Goal: Task Accomplishment & Management: Manage account settings

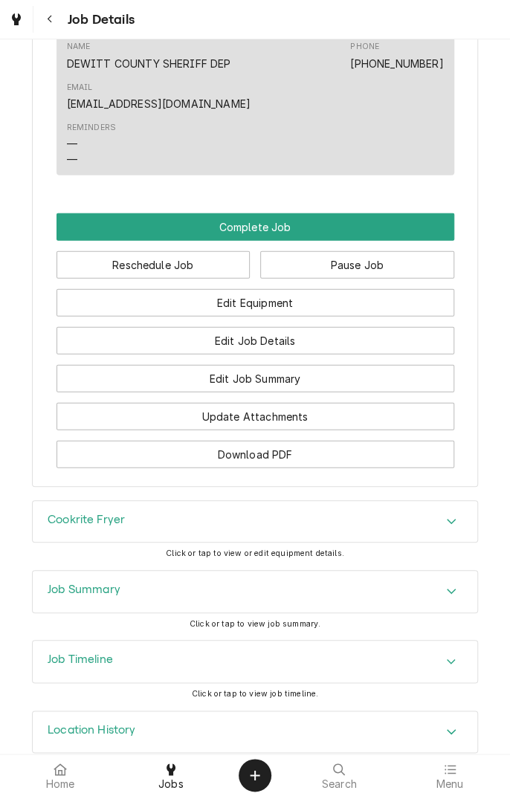
scroll to position [1075, 0]
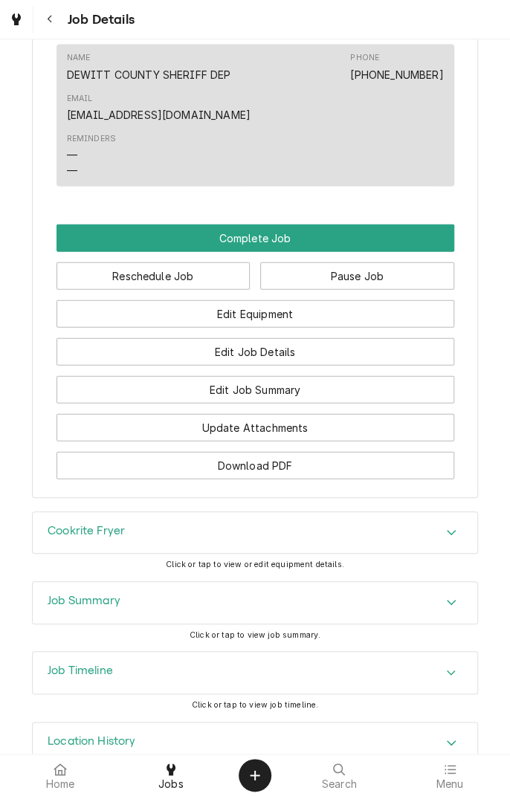
click at [338, 536] on div "Cookrite Fryer" at bounding box center [255, 533] width 444 height 42
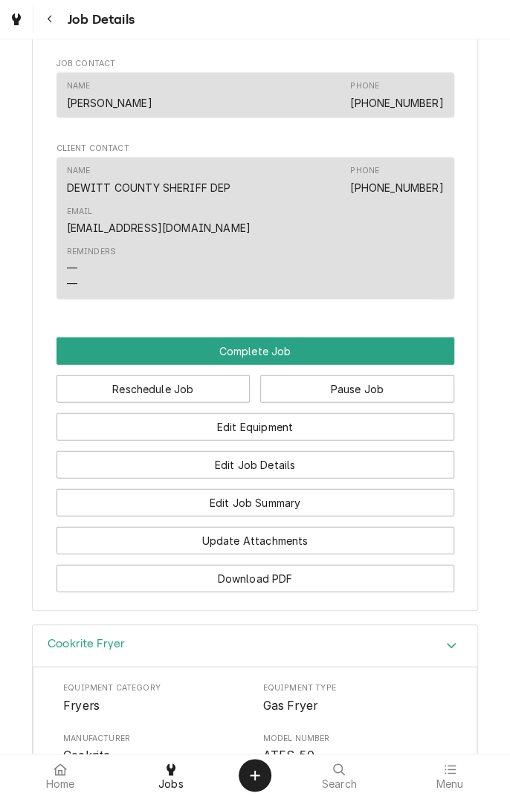
scroll to position [979, 0]
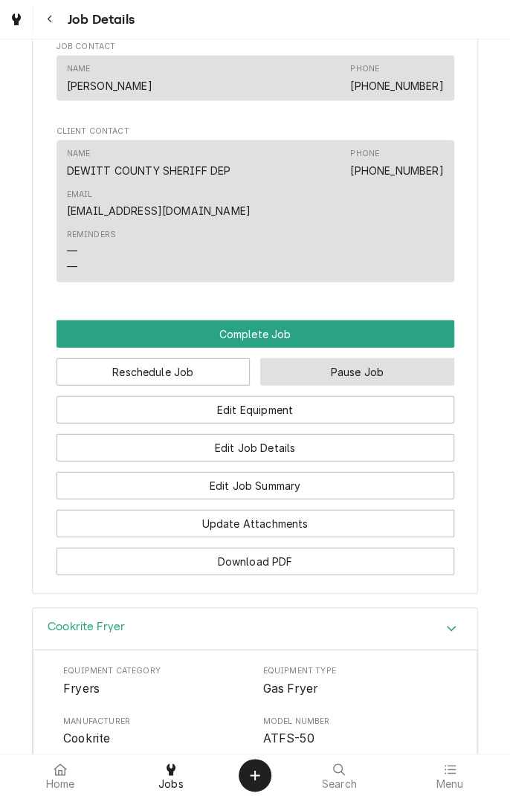
click at [378, 386] on button "Pause Job" at bounding box center [357, 372] width 194 height 28
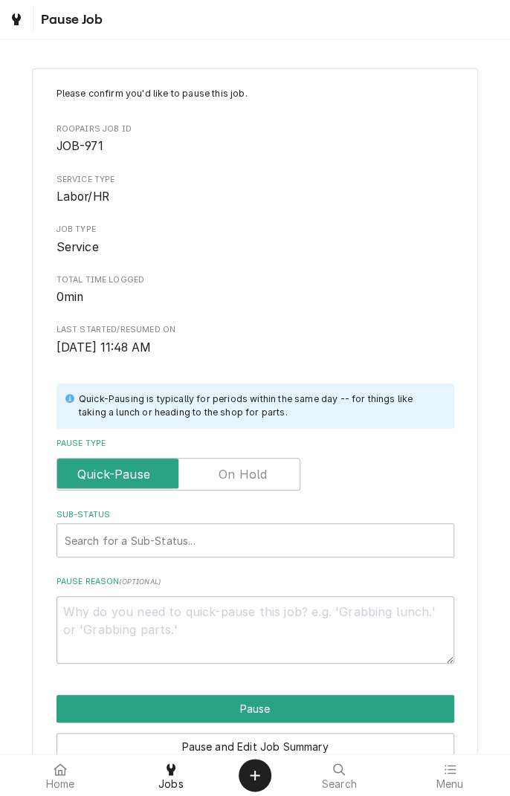
click at [262, 471] on label "Pause Type" at bounding box center [178, 474] width 244 height 33
click at [262, 471] on input "Pause Type" at bounding box center [178, 474] width 230 height 33
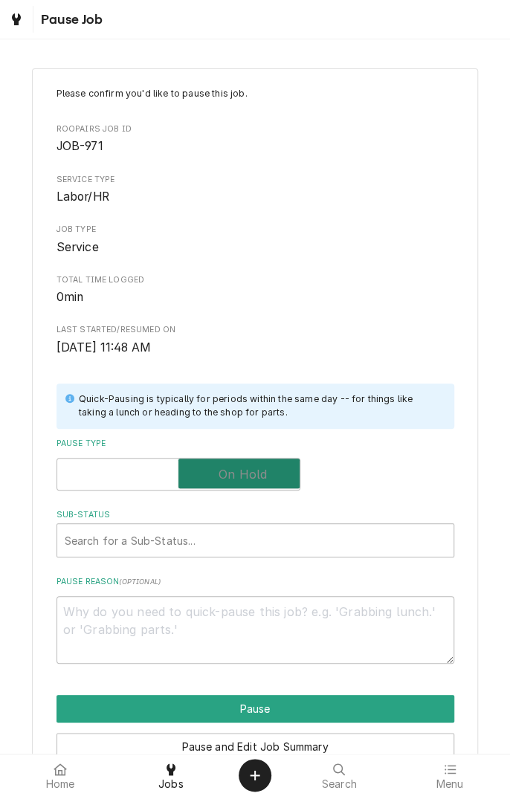
checkbox input "true"
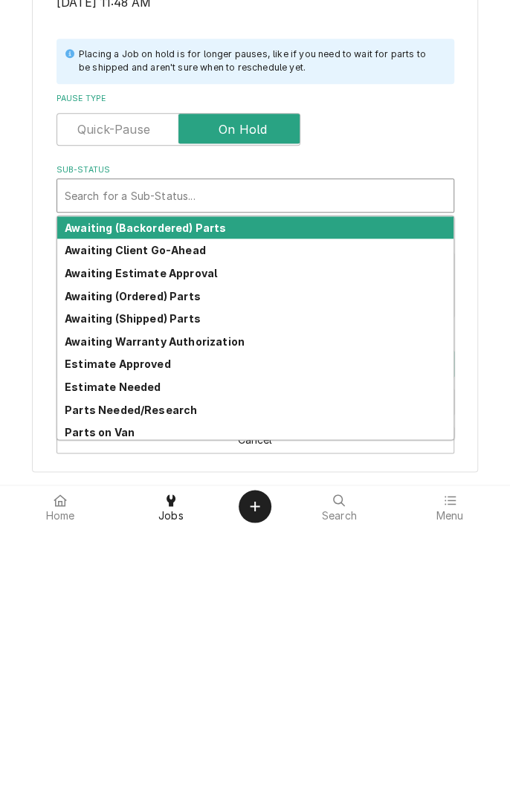
click at [190, 572] on div "Awaiting (Ordered) Parts" at bounding box center [255, 565] width 396 height 23
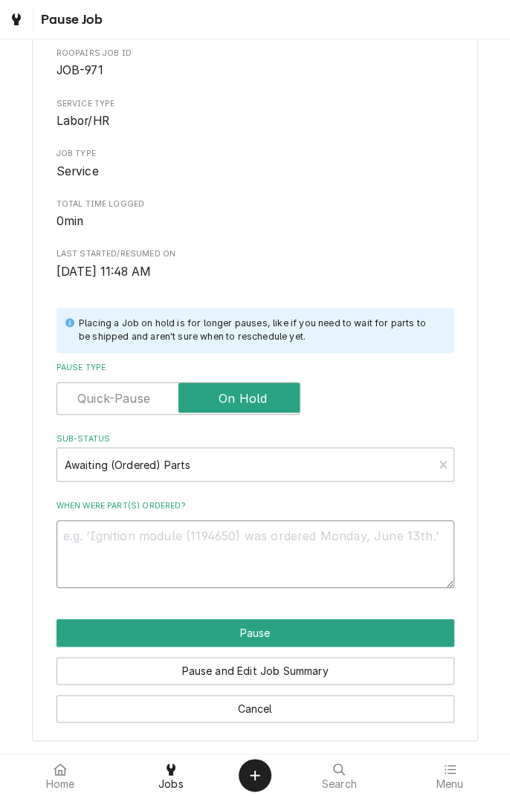
click at [214, 541] on textarea "When were part(s) ordered?" at bounding box center [255, 553] width 398 height 67
type textarea "x"
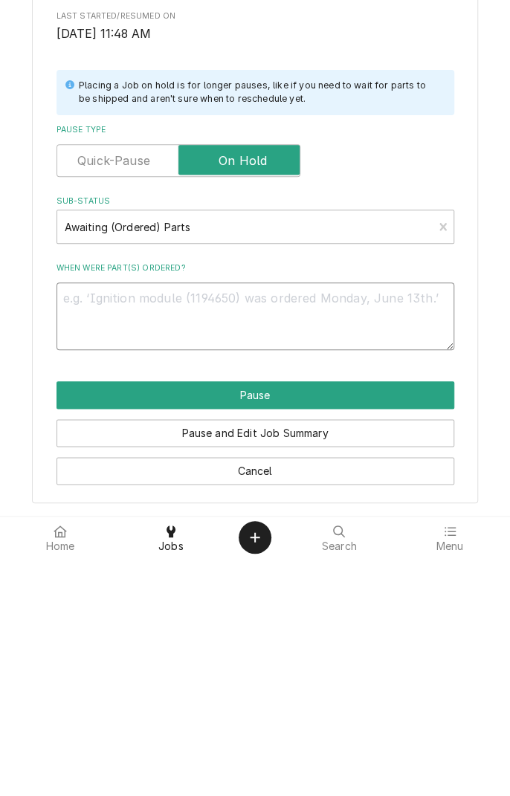
type textarea "H"
type textarea "x"
type textarea "Ha"
type textarea "x"
type textarea "Had"
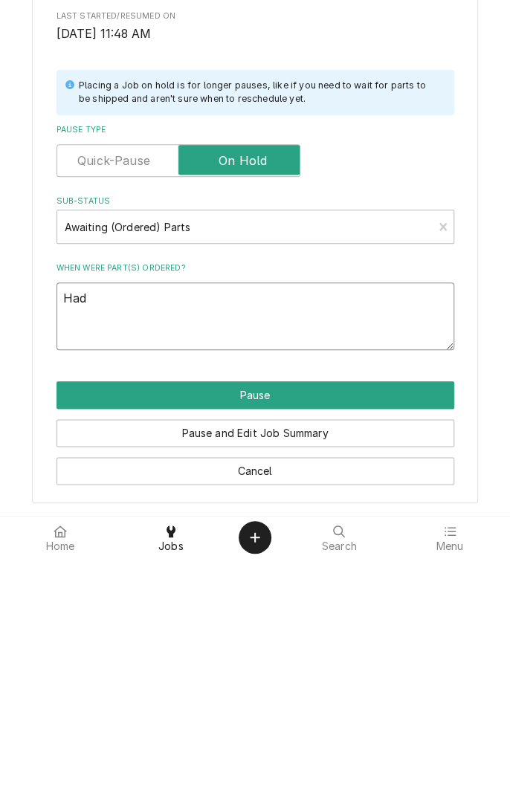
type textarea "x"
type textarea "Had"
type textarea "x"
type textarea "Had w"
type textarea "x"
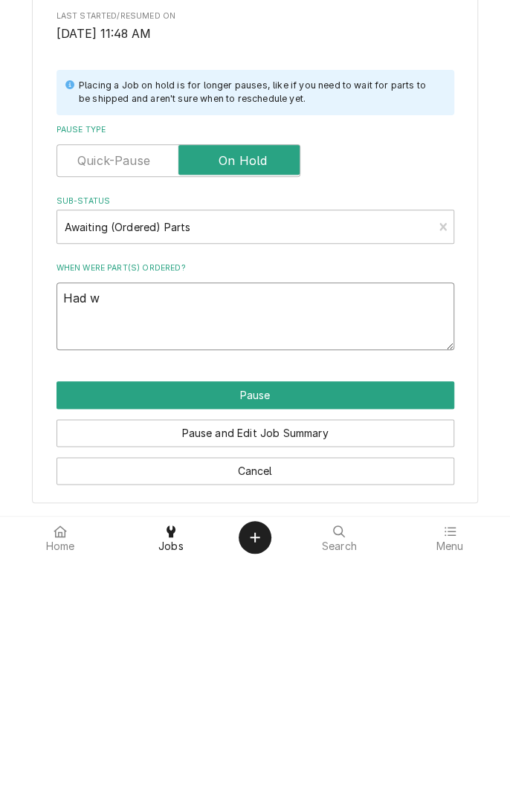
type textarea "Had wr"
type textarea "x"
type textarea "Had wrong"
type textarea "x"
type textarea "Had wrong t"
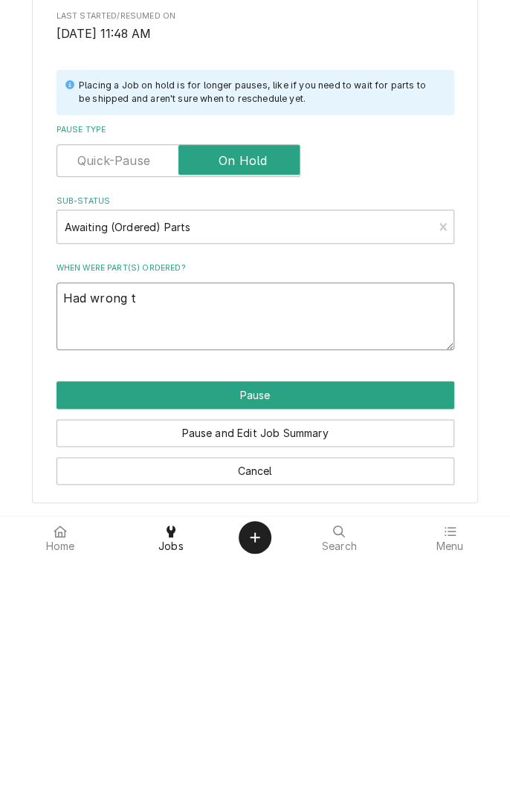
type textarea "x"
type textarea "Had wrong th"
type textarea "x"
type textarea "Had wrong the"
type textarea "x"
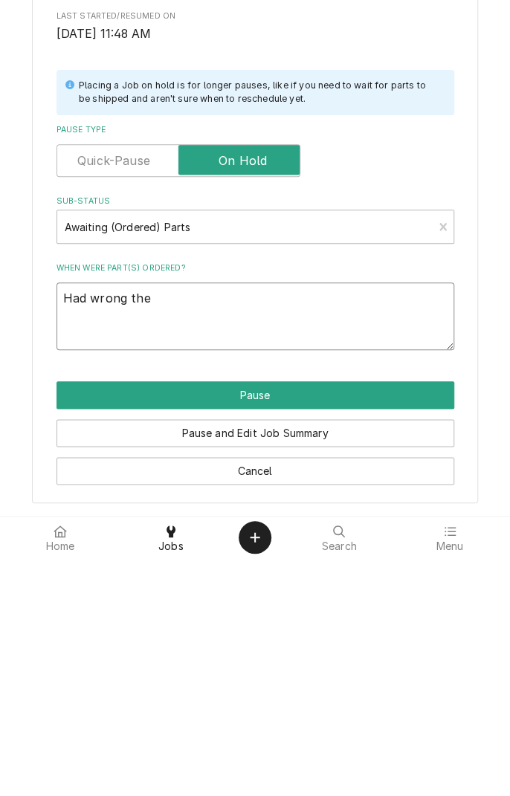
type textarea "Had wrong ther"
type textarea "x"
type textarea "Had wrong thermostat"
type textarea "x"
type textarea "Had wrong thermostat ne"
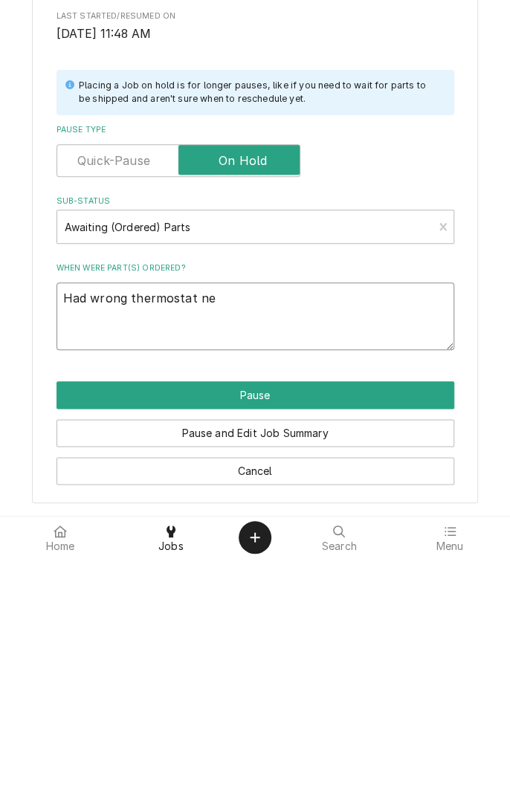
type textarea "x"
type textarea "Had wrong thermostat nee"
type textarea "x"
type textarea "Had wrong thermostat need"
type textarea "x"
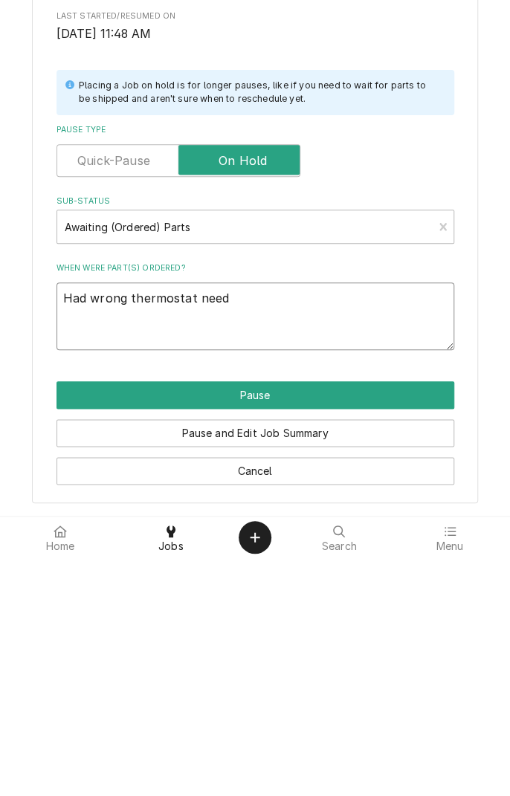
type textarea "Had wrong thermostat need"
type textarea "x"
type textarea "Had wrong thermostat need 3"
type textarea "x"
type textarea "Had wrong thermostat need 3/"
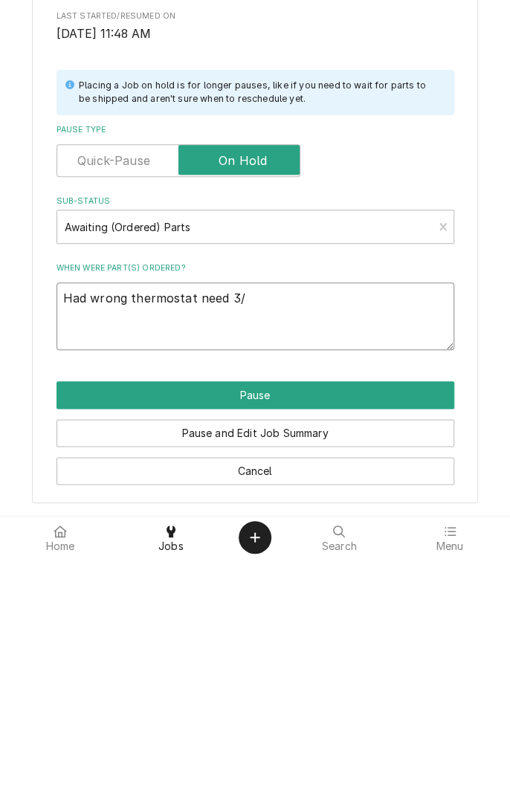
type textarea "x"
type textarea "Had wrong thermostat need 3/8"
type textarea "x"
type textarea "Had wrong thermostat need 3/8s"
type textarea "x"
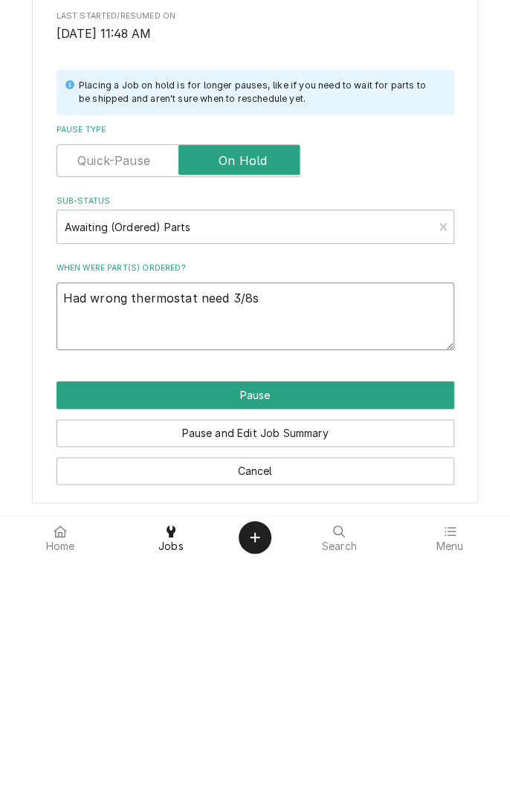
type textarea "Had wrong thermostat need 3/8st"
type textarea "x"
type textarea "Had wrong thermostat need 3/8stu"
type textarea "x"
type textarea "Had wrong thermostat need 3/8stuf"
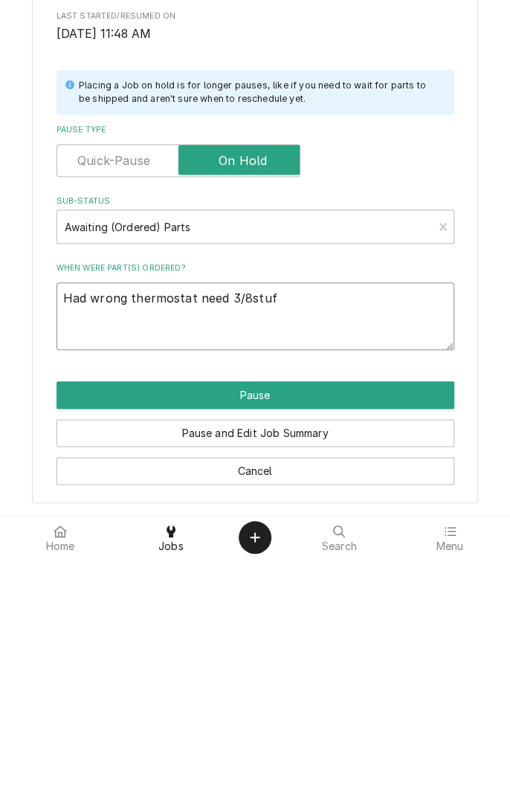
type textarea "x"
type textarea "Had wrong thermostat need 3/8stuff"
type textarea "x"
type textarea "Had wrong thermostat need 3/8stuf"
type textarea "x"
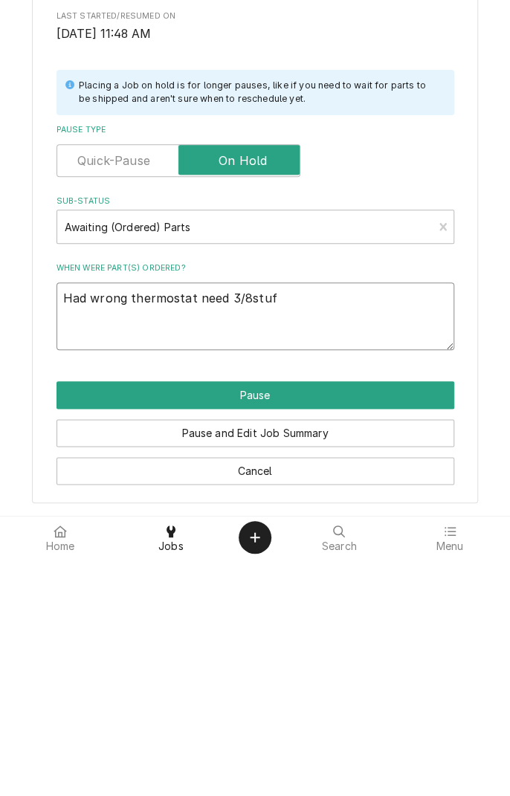
type textarea "Had wrong thermostat need 3/8stu"
type textarea "x"
type textarea "Had wrong thermostat need 3/8st"
type textarea "x"
type textarea "Had wrong thermostat need 3/8s"
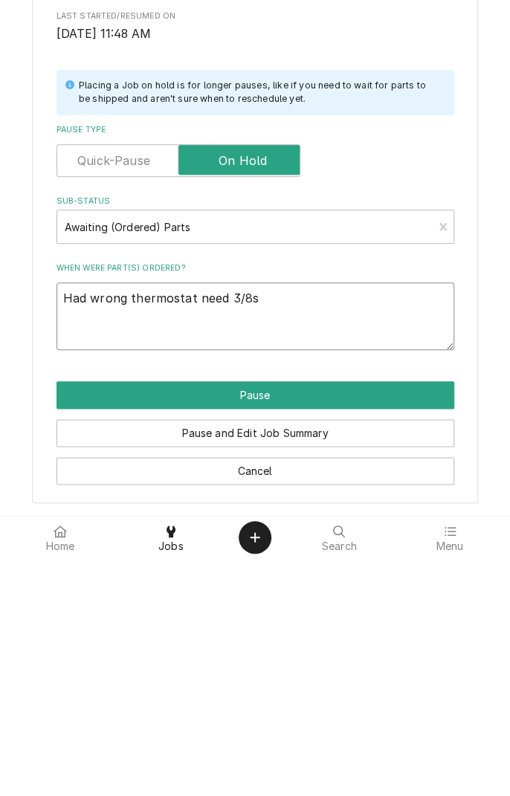
type textarea "x"
type textarea "Had wrong thermostat need 3/8"
type textarea "x"
type textarea "Had wrong thermostat need 3/8"
type textarea "x"
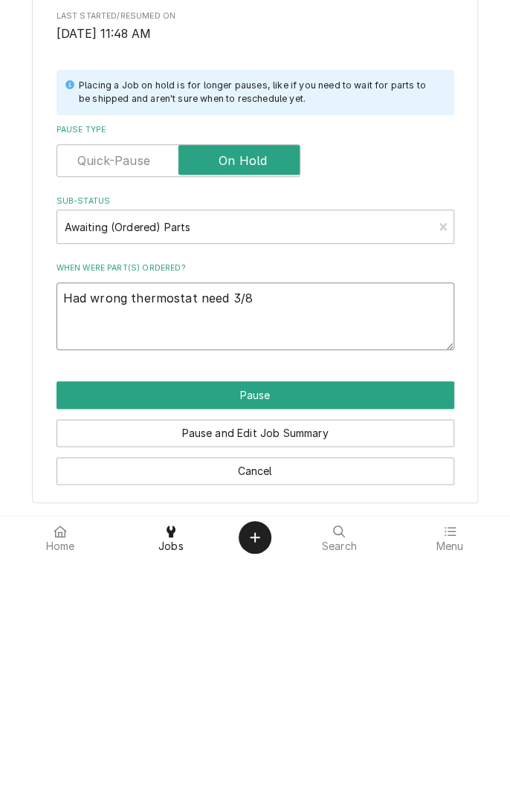
type textarea "Had wrong thermostat need 3/8 s"
type textarea "x"
type textarea "Had wrong thermostat need 3/8 st"
type textarea "x"
type textarea "Had wrong thermostat need 3/8 stu"
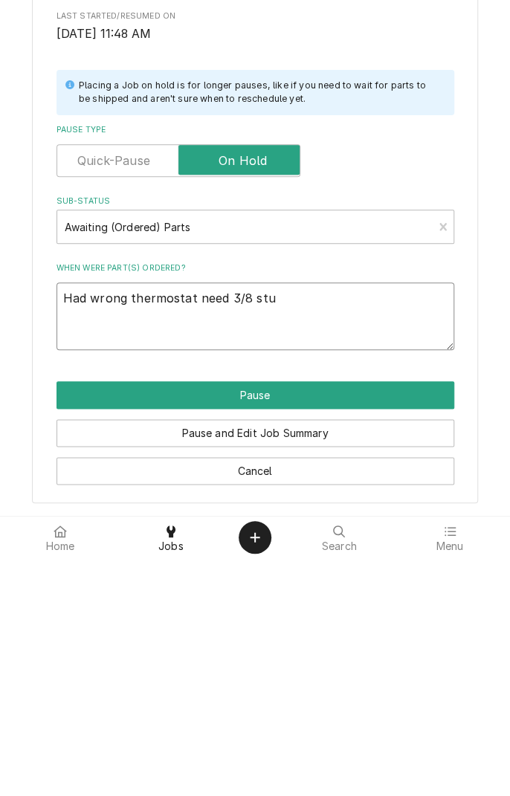
type textarea "x"
type textarea "Had wrong thermostat need 3/8 stuf"
type textarea "x"
type textarea "Had wrong thermostat need 3/8 stuff"
type textarea "x"
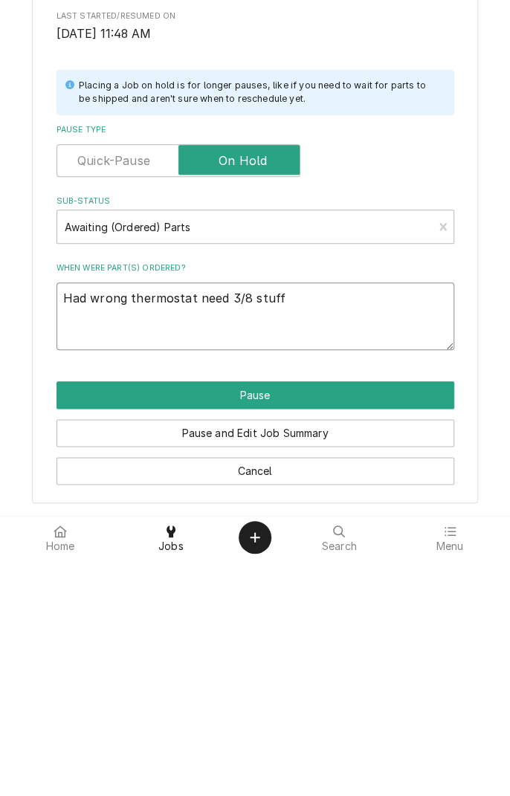
type textarea "Had wrong thermostat need 3/8 stuffing"
type textarea "x"
type textarea "Had wrong thermostat need 3/8 stuffing t"
type textarea "x"
type textarea "Had wrong thermostat need 3/8 stuffing tu"
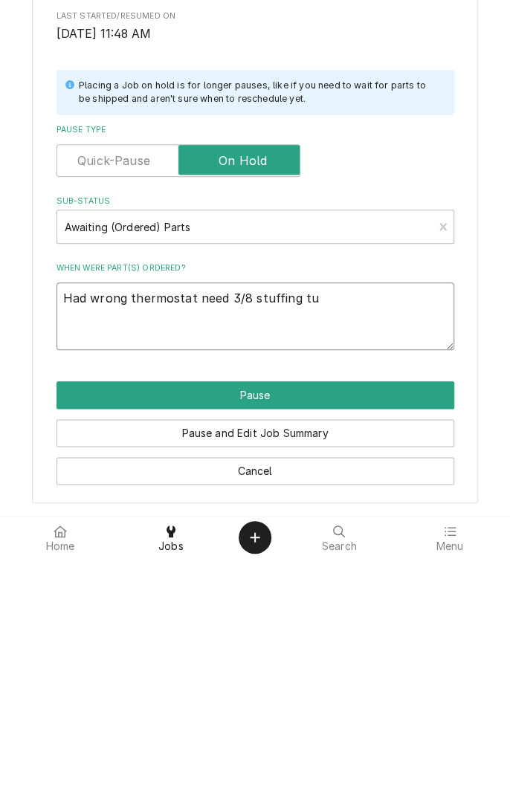
type textarea "x"
type textarea "Had wrong thermostat need 3/8 stuffing tub"
type textarea "x"
type textarea "Had wrong thermostat need 3/8 stuffing tube"
type textarea "x"
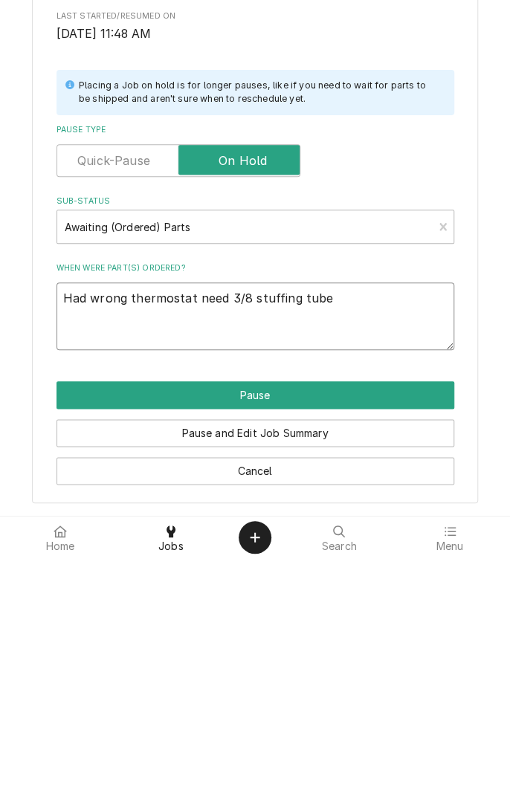
type textarea "Had wrong thermostat need 3/8 stuffing tube"
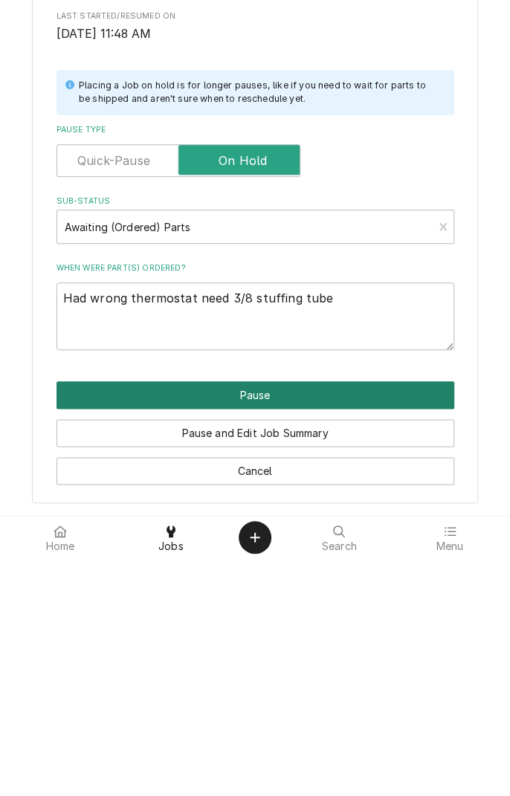
click at [413, 626] on button "Pause" at bounding box center [255, 633] width 398 height 28
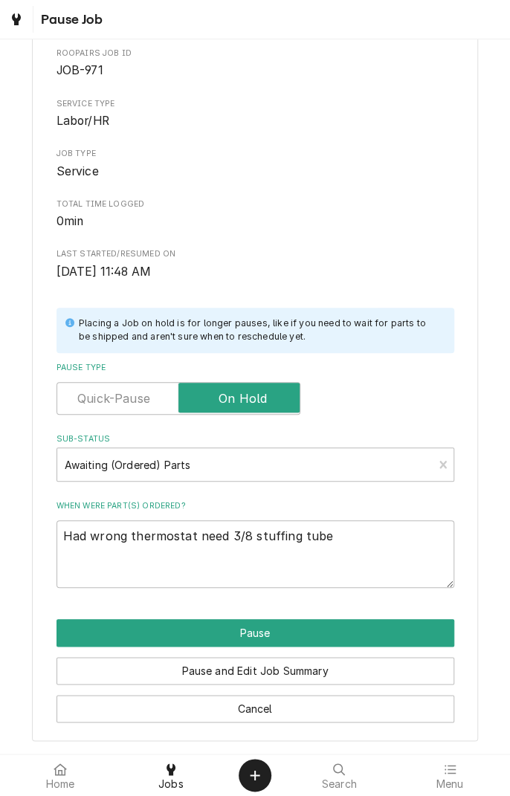
type textarea "x"
